Goal: Task Accomplishment & Management: Manage account settings

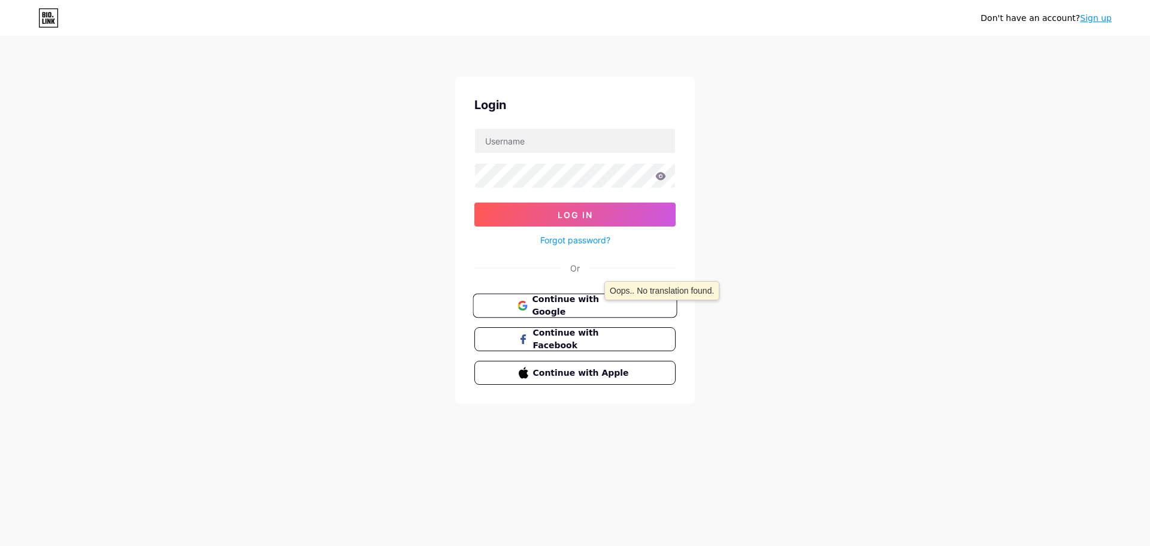
click at [598, 306] on span "Continue with Google" at bounding box center [582, 306] width 100 height 26
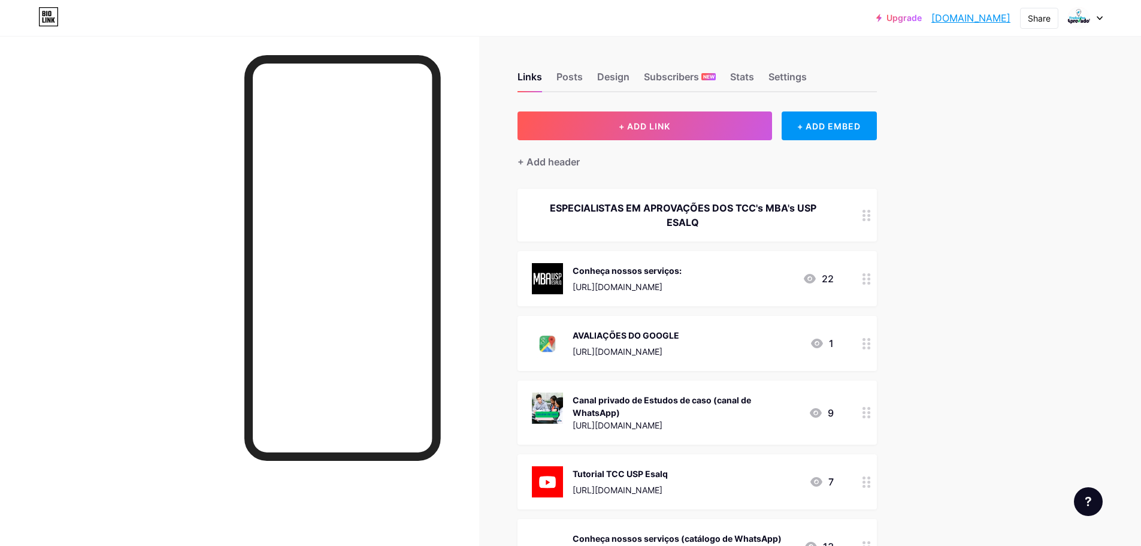
click at [682, 267] on div "Conheça nossos serviços:" at bounding box center [627, 270] width 109 height 13
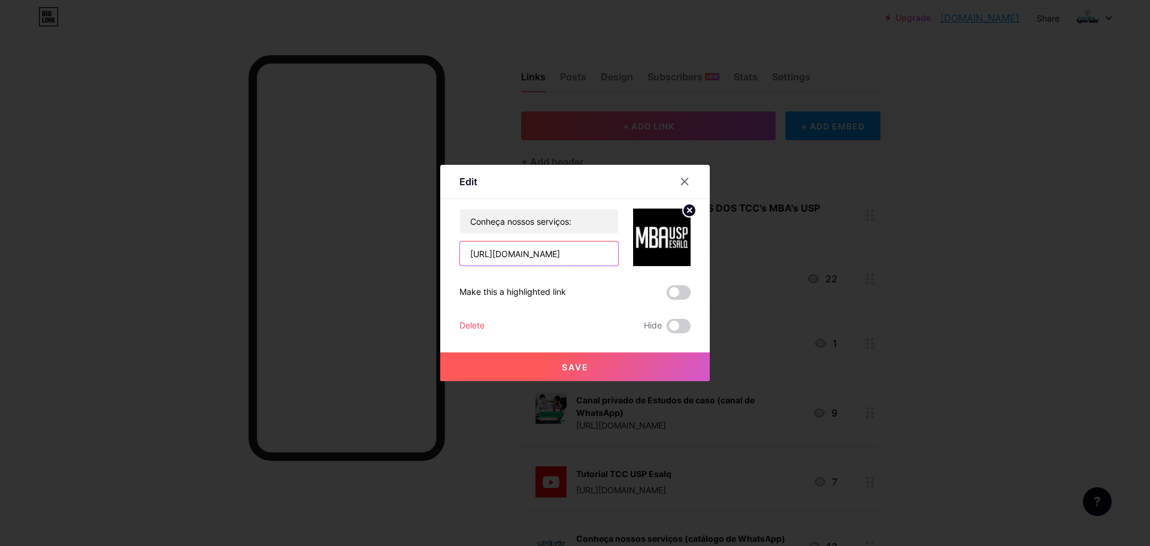
click at [567, 257] on input "[URL][DOMAIN_NAME]" at bounding box center [539, 253] width 158 height 24
type input "https://lp.trabalhoaprovado.com/usp-esalq/?utm_source=bio_link"
click at [597, 370] on button "Save" at bounding box center [575, 366] width 270 height 29
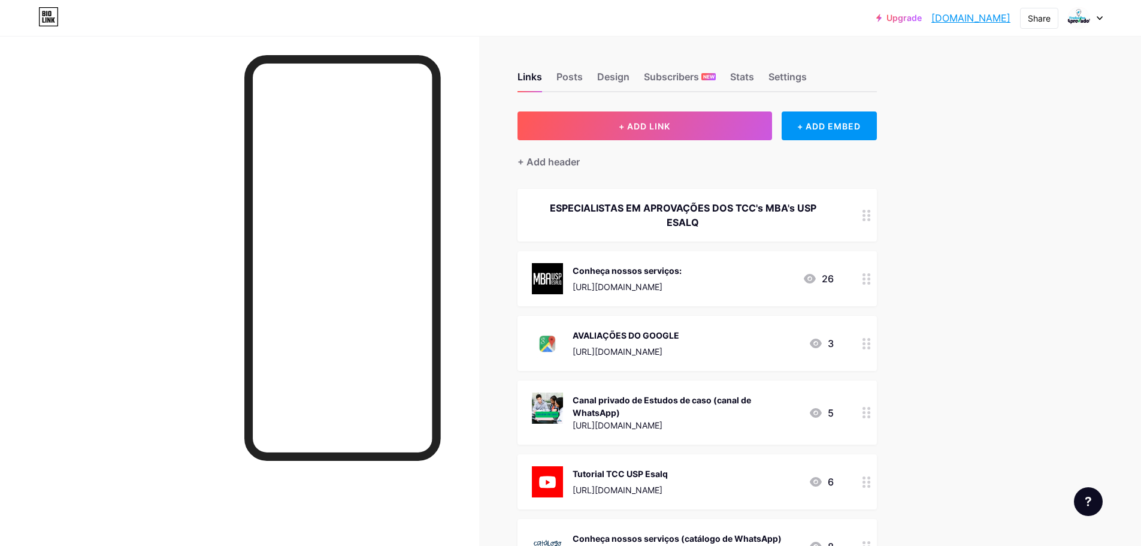
click at [682, 268] on div "Conheça nossos serviços:" at bounding box center [627, 270] width 109 height 13
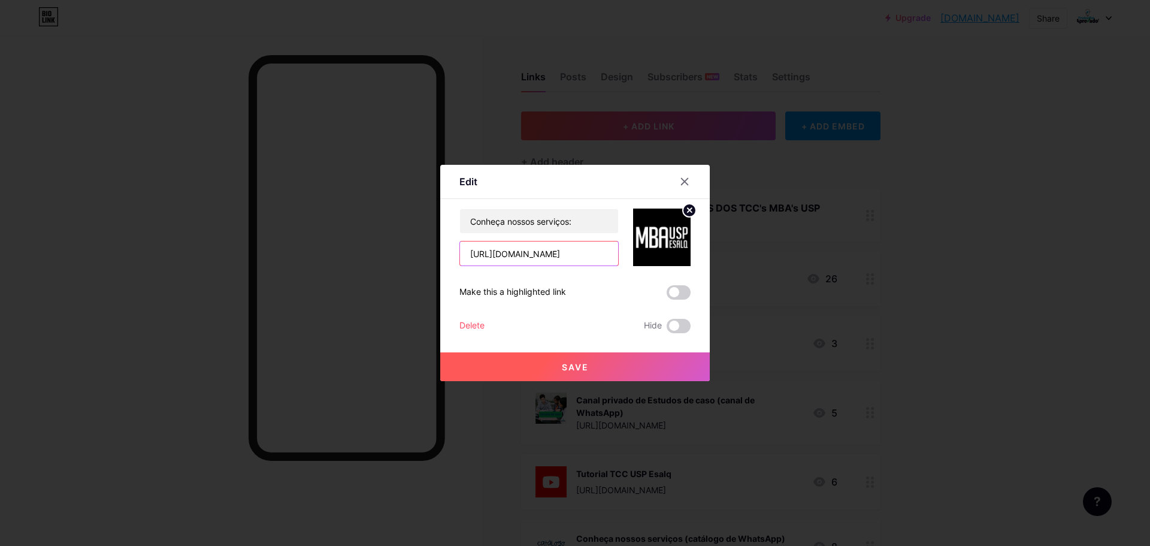
click at [539, 254] on input "https://lp.trabalhoaprovado.com/usp-esalq/?utm_source=bio_link" at bounding box center [539, 253] width 158 height 24
click at [684, 189] on div at bounding box center [685, 182] width 22 height 22
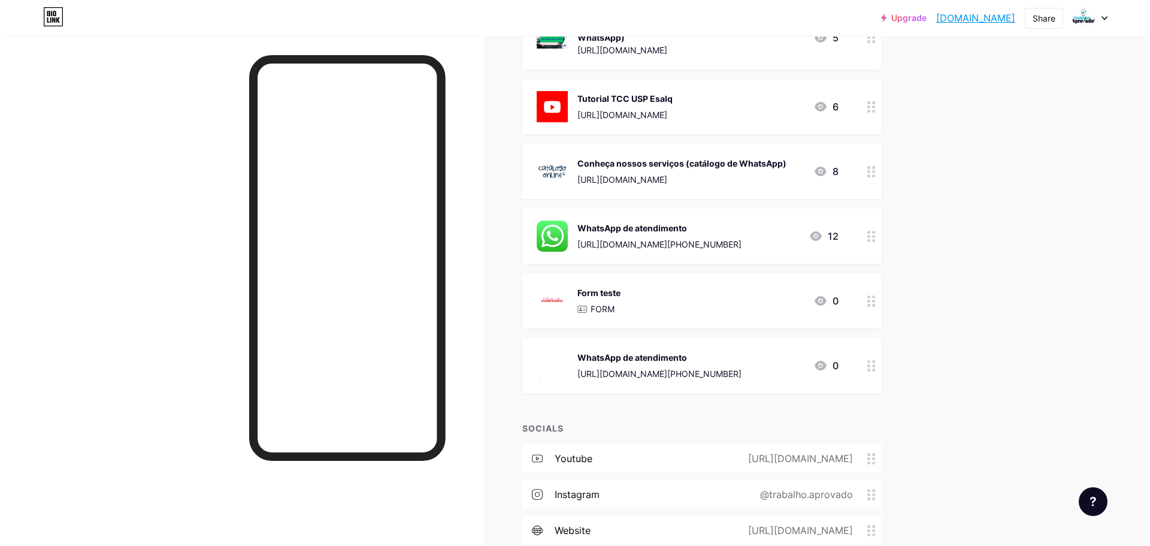
scroll to position [469, 0]
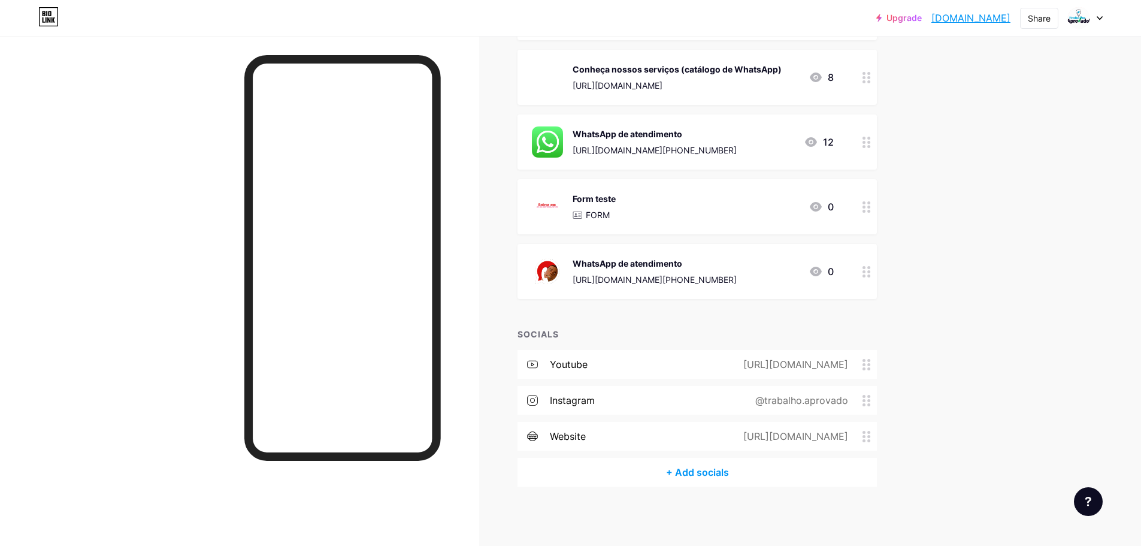
click at [825, 437] on div "[URL][DOMAIN_NAME]" at bounding box center [793, 436] width 138 height 14
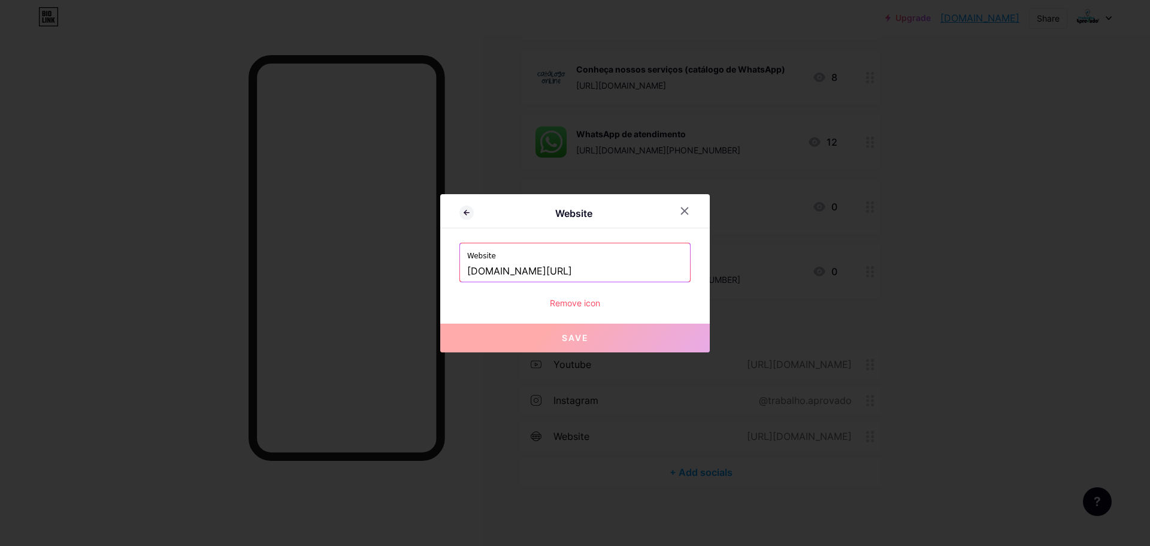
click at [569, 276] on input "g.page/r/CXcPOd59XQJAEAE/" at bounding box center [575, 271] width 216 height 20
